Goal: Navigation & Orientation: Find specific page/section

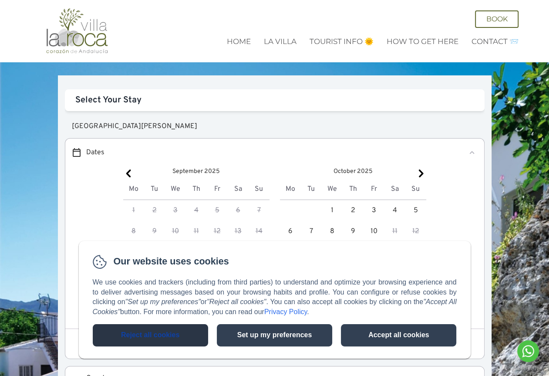
click at [133, 335] on button "Reject all cookies" at bounding box center [150, 335] width 115 height 22
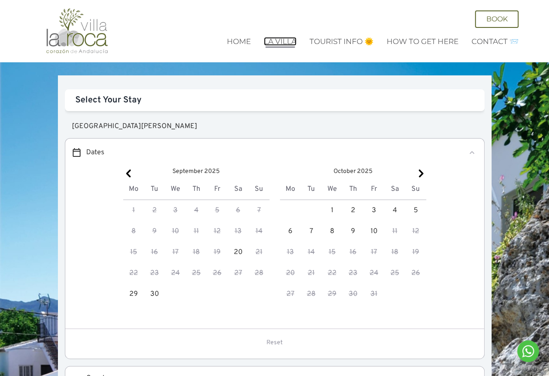
click at [278, 44] on link "La Villa" at bounding box center [280, 41] width 33 height 9
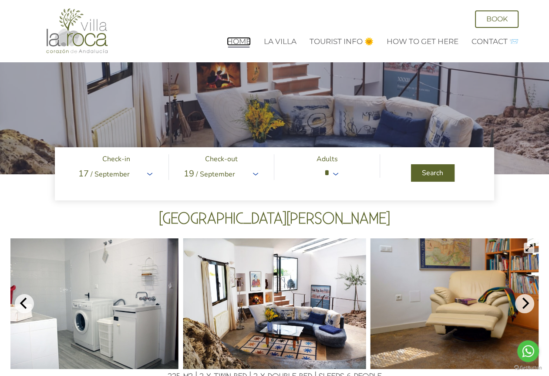
click at [236, 42] on link "Home" at bounding box center [239, 41] width 24 height 9
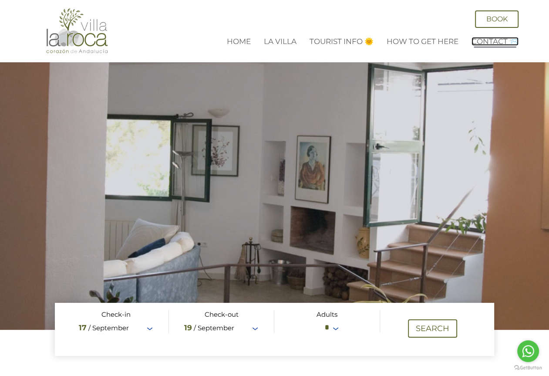
click at [490, 44] on link "Contact 📨" at bounding box center [495, 41] width 47 height 9
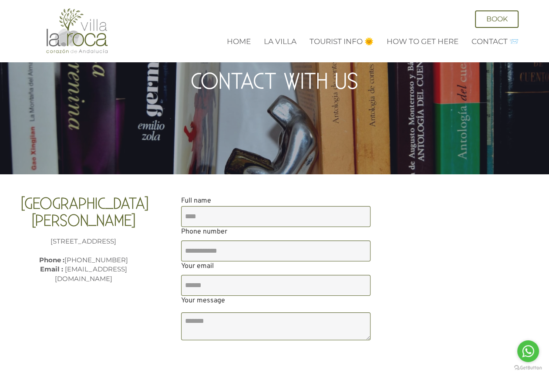
click at [439, 46] on li "How to get here" at bounding box center [423, 41] width 72 height 11
click at [438, 41] on link "How to get here" at bounding box center [423, 41] width 72 height 9
